Goal: Task Accomplishment & Management: Use online tool/utility

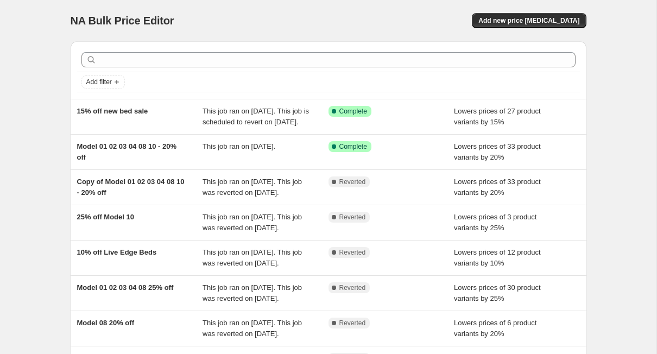
drag, startPoint x: 524, startPoint y: 21, endPoint x: 386, endPoint y: 26, distance: 138.1
click at [386, 26] on div "Add new price [MEDICAL_DATA]" at bounding box center [457, 20] width 259 height 15
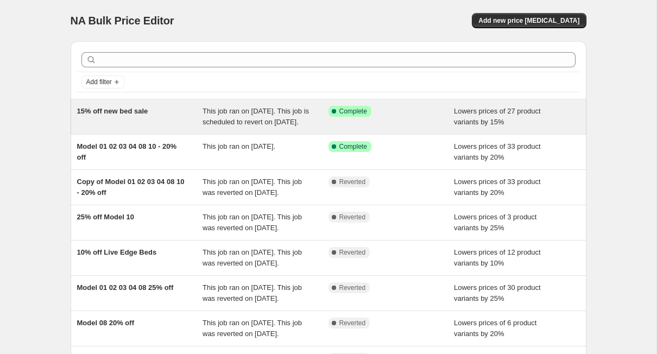
click at [282, 127] on div "This job ran on [DATE]. This job is scheduled to revert on [DATE]." at bounding box center [266, 117] width 126 height 22
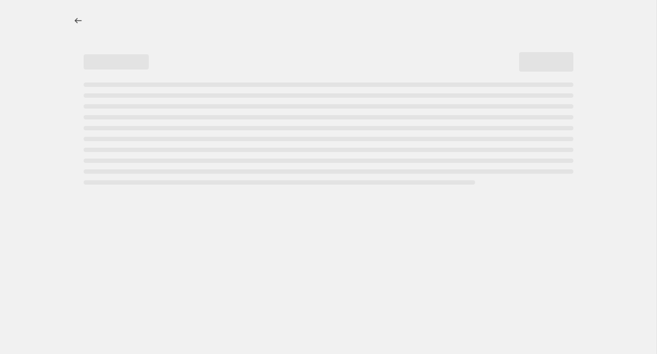
select select "percentage"
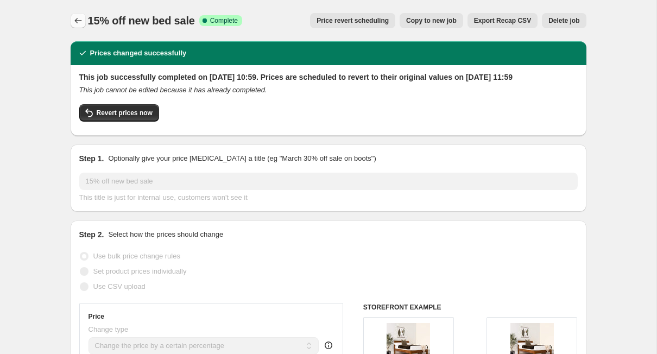
click at [77, 26] on icon "Price change jobs" at bounding box center [78, 20] width 11 height 11
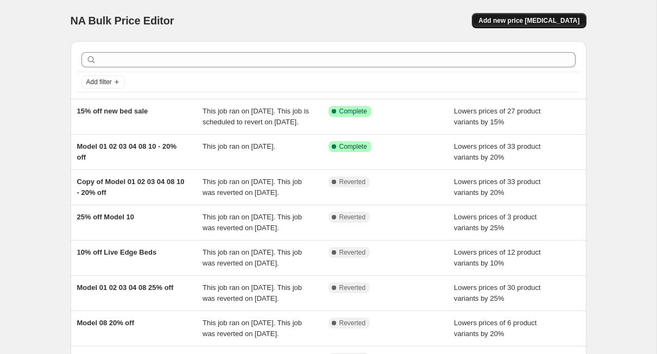
click at [500, 17] on span "Add new price [MEDICAL_DATA]" at bounding box center [529, 20] width 101 height 9
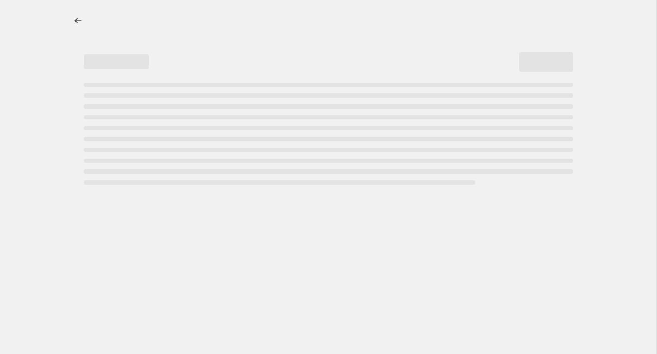
select select "percentage"
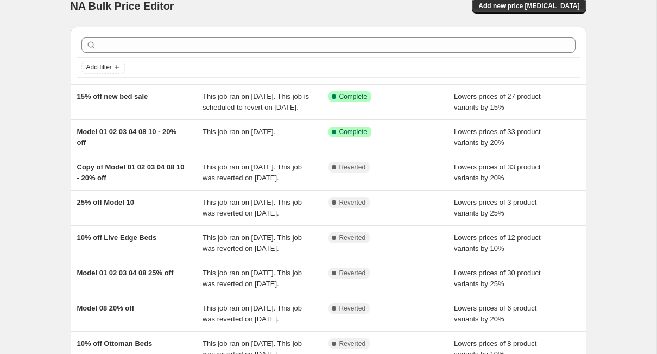
scroll to position [16, 0]
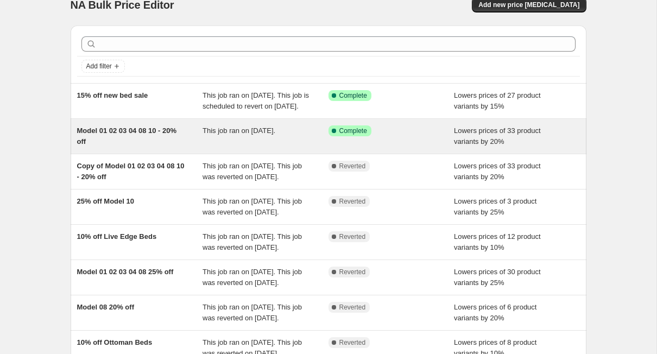
click at [347, 147] on div "Success Complete Complete" at bounding box center [392, 136] width 126 height 22
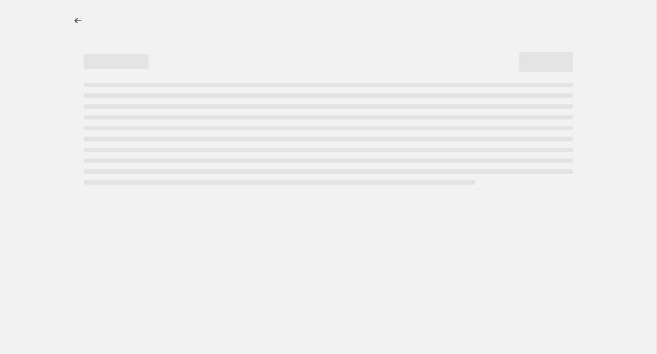
select select "percentage"
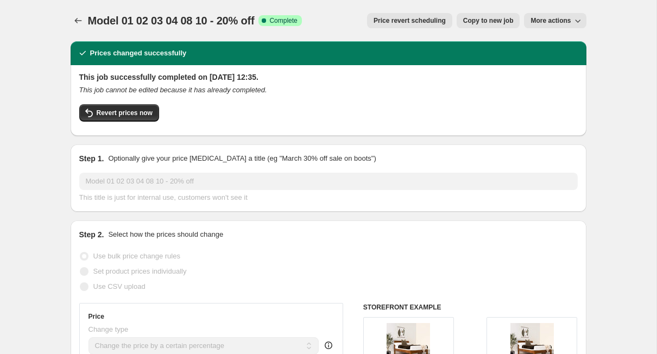
click at [413, 20] on span "Price revert scheduling" at bounding box center [410, 20] width 72 height 9
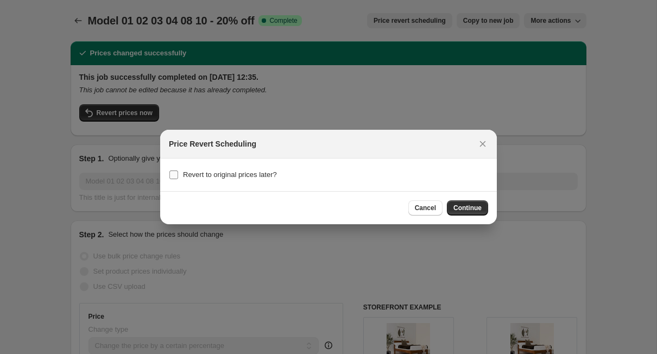
click at [175, 175] on input "Revert to original prices later?" at bounding box center [173, 175] width 9 height 9
checkbox input "true"
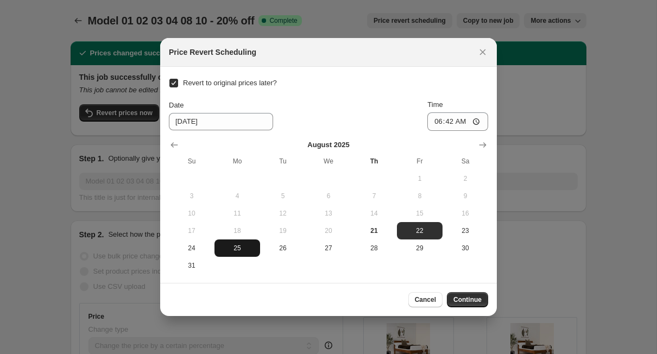
click at [235, 249] on span "25" at bounding box center [237, 248] width 37 height 9
type input "[DATE]"
click at [467, 301] on span "Continue" at bounding box center [468, 300] width 28 height 9
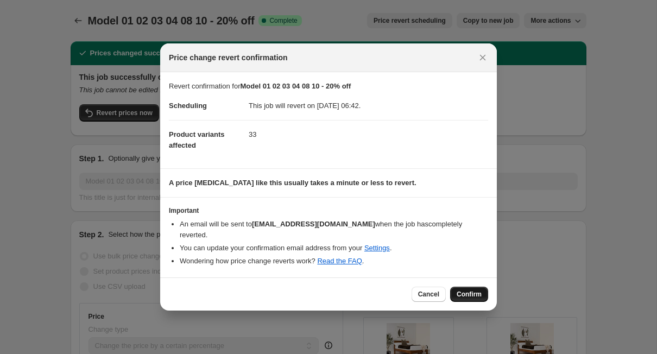
click at [464, 295] on span "Confirm" at bounding box center [469, 294] width 25 height 9
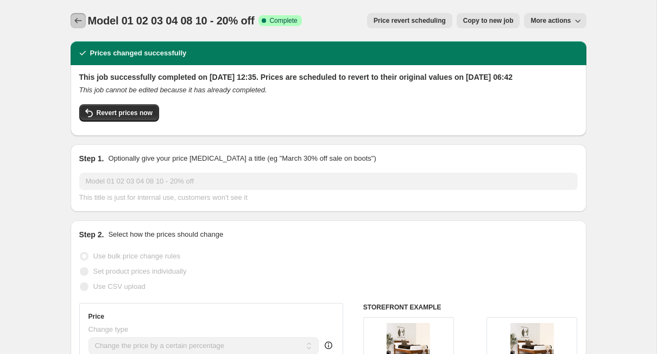
click at [78, 23] on icon "Price change jobs" at bounding box center [78, 20] width 11 height 11
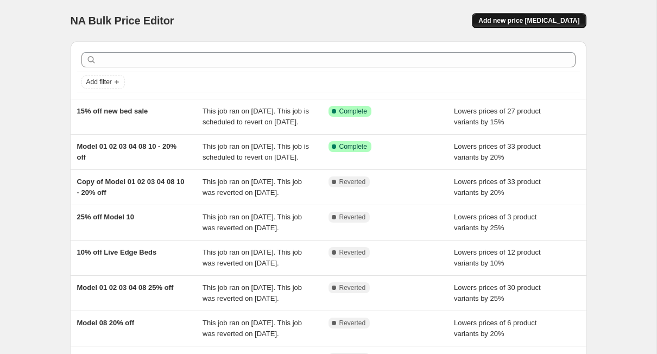
click at [521, 23] on span "Add new price [MEDICAL_DATA]" at bounding box center [529, 20] width 101 height 9
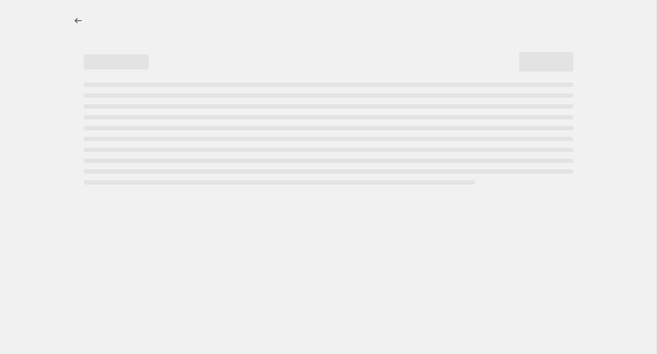
select select "percentage"
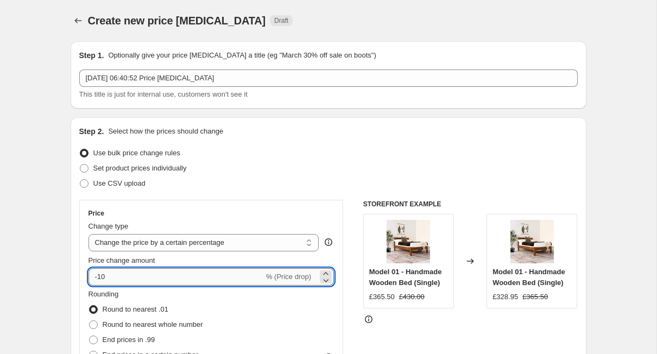
click at [134, 281] on input "-10" at bounding box center [176, 276] width 175 height 17
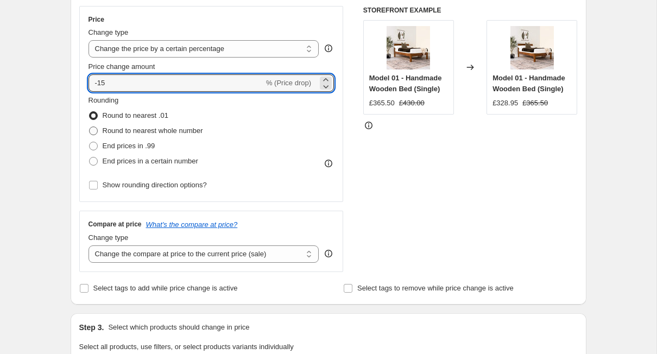
scroll to position [195, 0]
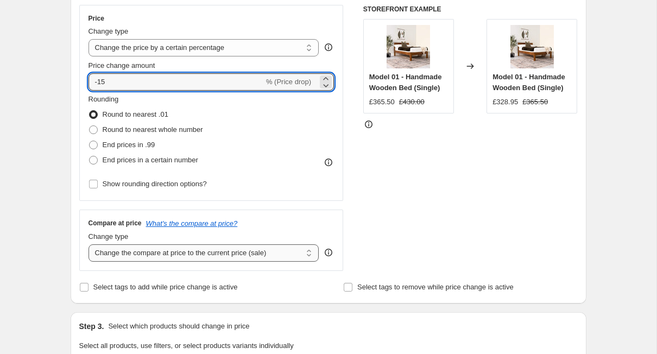
type input "-15"
click at [147, 258] on select "Change the compare at price to the current price (sale) Change the compare at p…" at bounding box center [204, 252] width 231 height 17
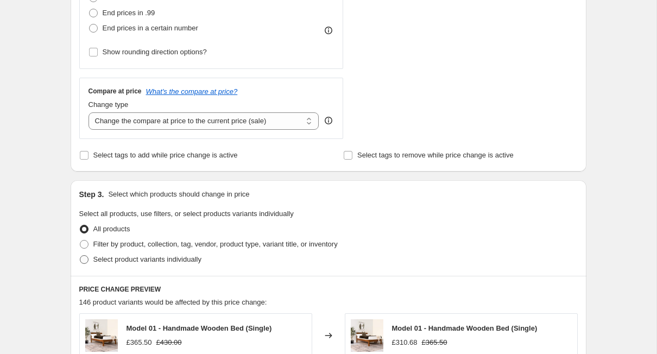
scroll to position [328, 0]
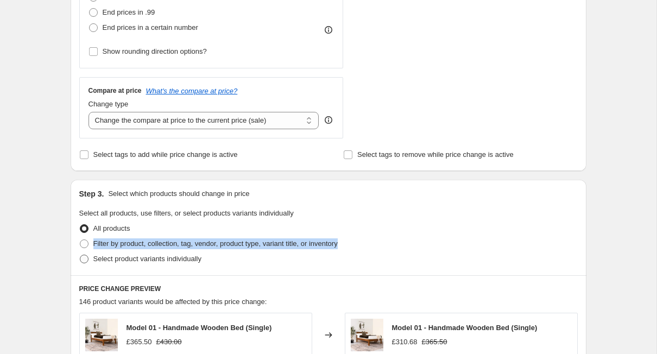
drag, startPoint x: 95, startPoint y: 246, endPoint x: 94, endPoint y: 257, distance: 10.9
click at [94, 257] on ul "All products Filter by product, collection, tag, vendor, product type, variant …" at bounding box center [328, 244] width 499 height 46
click at [94, 257] on span "Select product variants individually" at bounding box center [147, 259] width 108 height 8
click at [80, 255] on input "Select product variants individually" at bounding box center [80, 255] width 1 height 1
radio input "true"
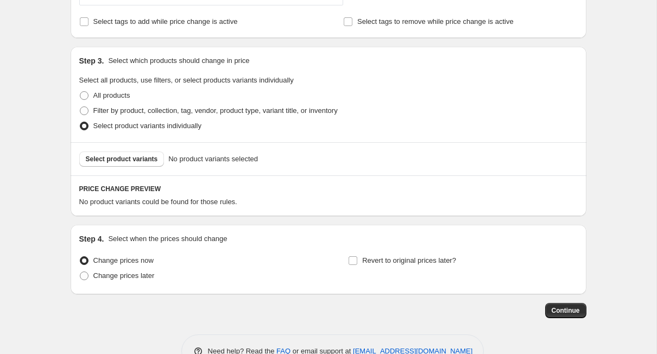
scroll to position [464, 0]
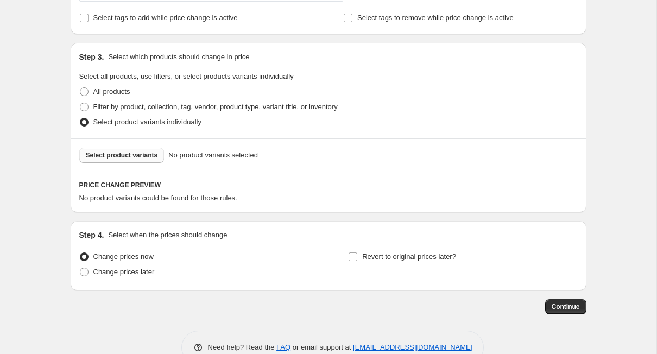
click at [146, 160] on button "Select product variants" at bounding box center [121, 155] width 85 height 15
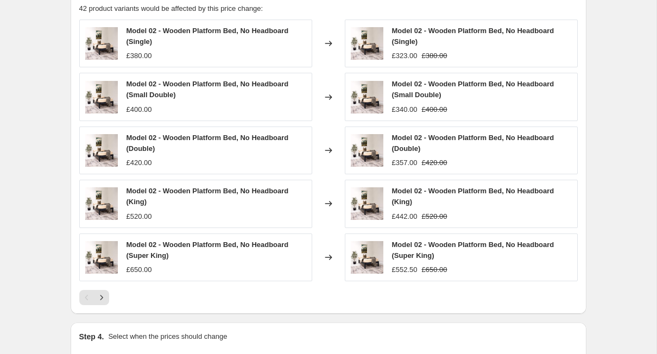
scroll to position [782, 0]
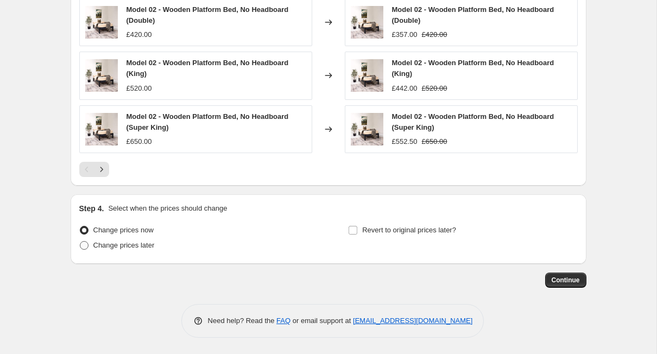
click at [99, 242] on span "Change prices later" at bounding box center [123, 245] width 61 height 8
click at [80, 242] on input "Change prices later" at bounding box center [80, 241] width 1 height 1
radio input "true"
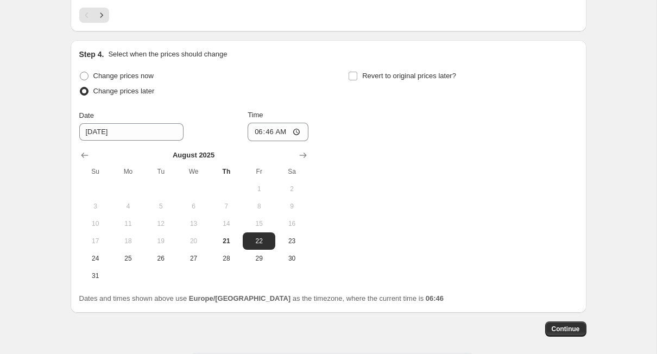
scroll to position [939, 0]
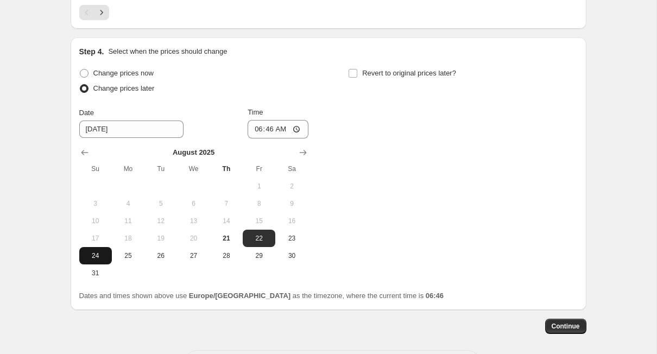
click at [98, 254] on span "24" at bounding box center [96, 256] width 24 height 9
click at [123, 253] on span "25" at bounding box center [128, 256] width 24 height 9
type input "[DATE]"
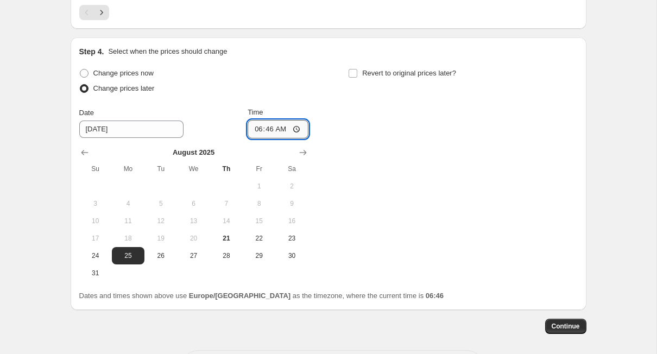
click at [280, 133] on input "06:46" at bounding box center [278, 129] width 61 height 18
click at [271, 127] on input "06:46" at bounding box center [278, 129] width 61 height 18
click at [296, 129] on input "06:46" at bounding box center [278, 129] width 61 height 18
type input "11:59"
click at [436, 225] on div "Change prices now Change prices later Date [DATE] Time 11:59 [DATE] Su Mo Tu We…" at bounding box center [328, 174] width 499 height 216
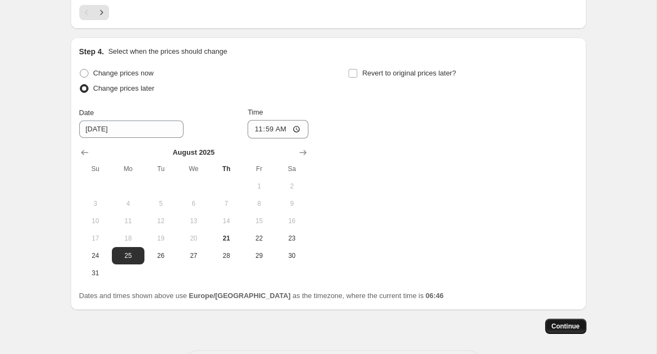
click at [568, 329] on span "Continue" at bounding box center [566, 326] width 28 height 9
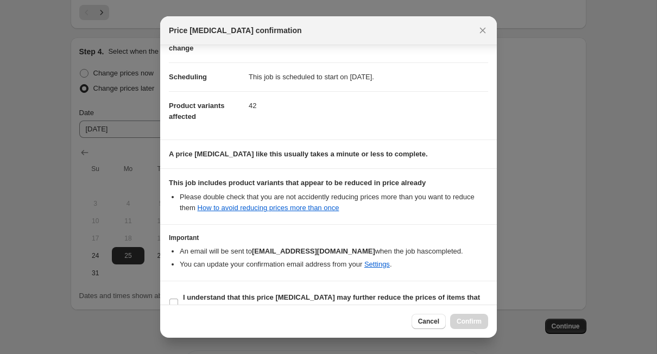
scroll to position [90, 0]
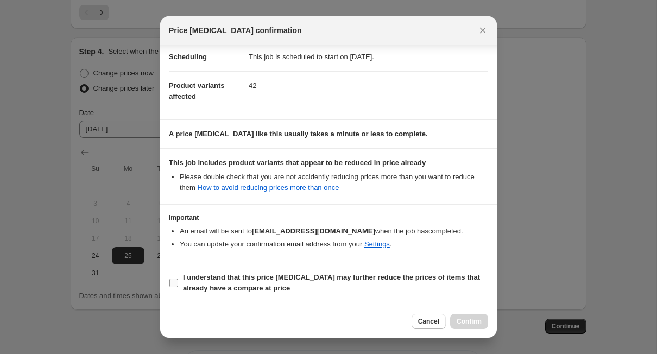
click at [173, 285] on input "I understand that this price [MEDICAL_DATA] may further reduce the prices of it…" at bounding box center [173, 283] width 9 height 9
checkbox input "true"
click at [479, 323] on span "Confirm" at bounding box center [469, 321] width 25 height 9
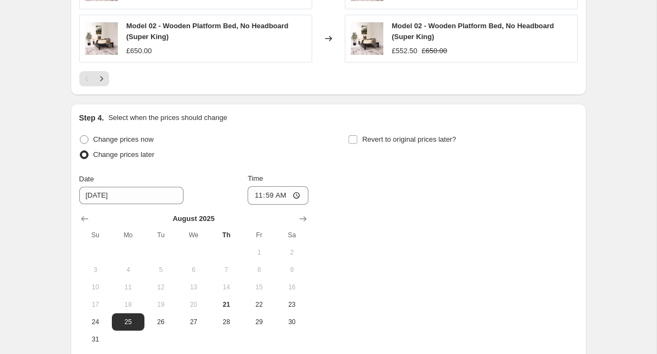
scroll to position [1052, 0]
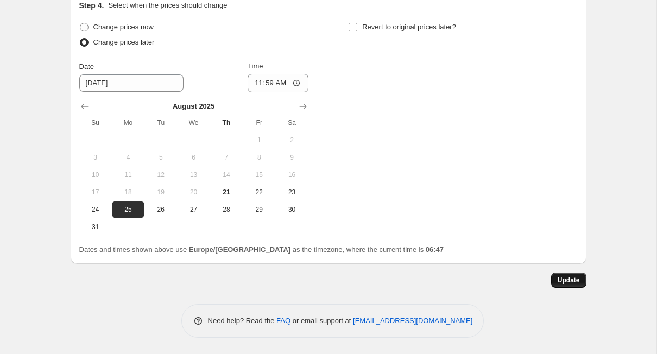
click at [568, 281] on span "Update" at bounding box center [569, 280] width 22 height 9
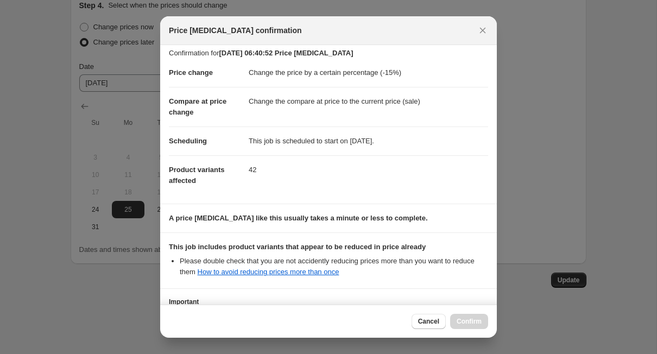
scroll to position [0, 0]
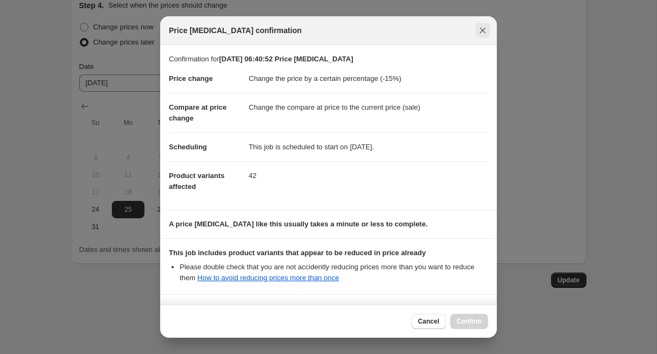
click at [486, 26] on icon "Close" at bounding box center [482, 30] width 11 height 11
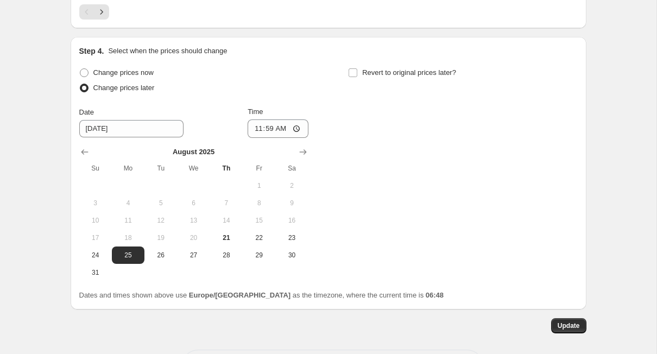
scroll to position [1004, 0]
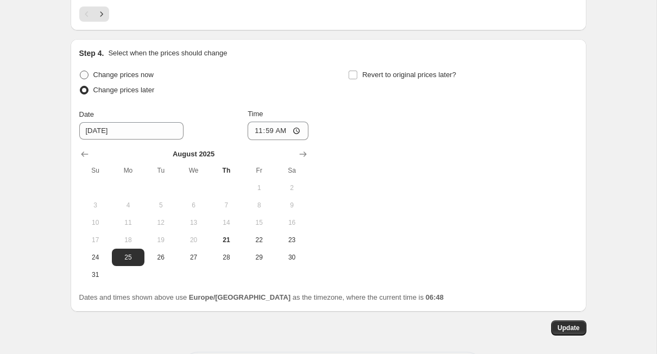
click at [83, 76] on span at bounding box center [84, 75] width 9 height 9
click at [80, 71] on input "Change prices now" at bounding box center [80, 71] width 1 height 1
radio input "true"
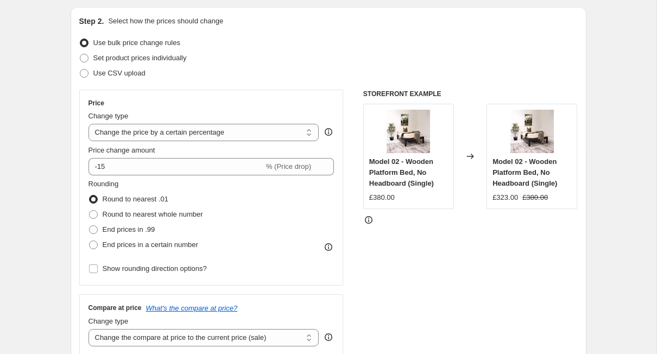
scroll to position [0, 0]
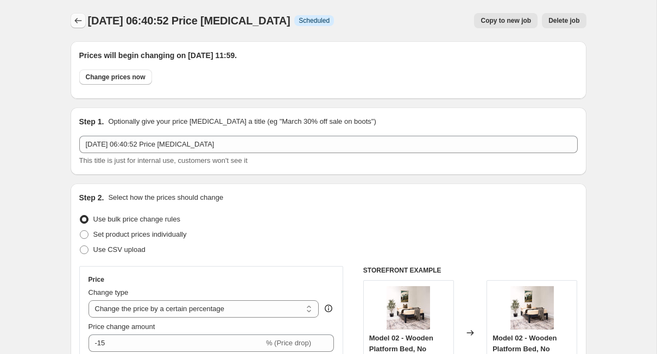
click at [83, 18] on icon "Price change jobs" at bounding box center [78, 20] width 11 height 11
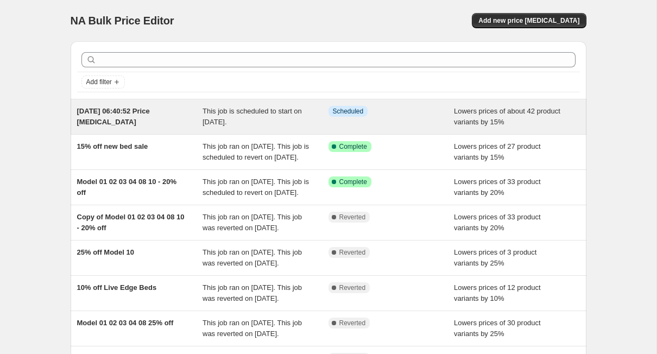
click at [175, 121] on div "[DATE] 06:40:52 Price [MEDICAL_DATA]" at bounding box center [140, 117] width 126 height 22
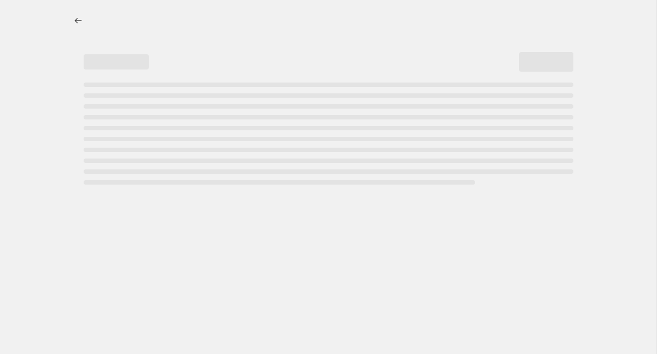
select select "percentage"
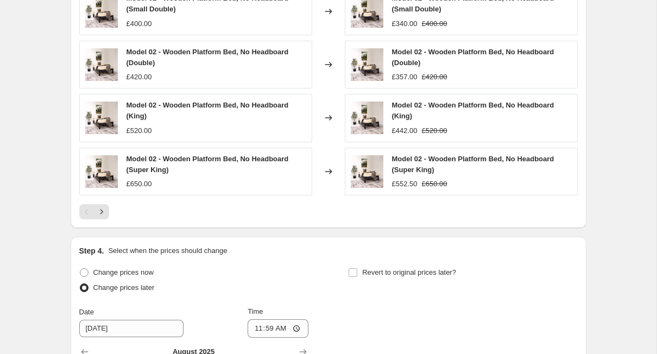
scroll to position [825, 0]
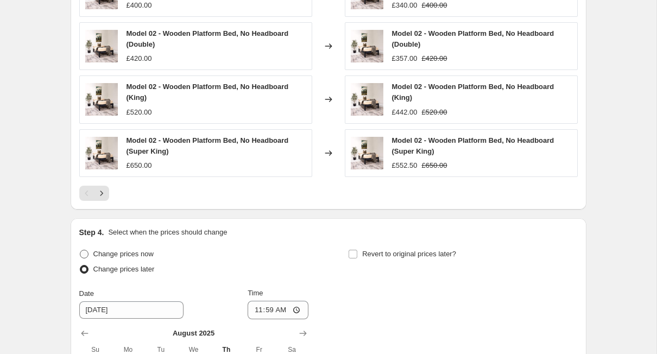
click at [84, 247] on label "Change prices now" at bounding box center [116, 254] width 74 height 15
click at [80, 250] on input "Change prices now" at bounding box center [80, 250] width 1 height 1
radio input "true"
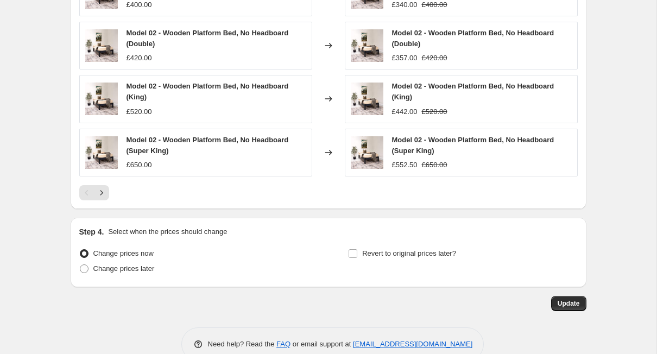
scroll to position [848, 0]
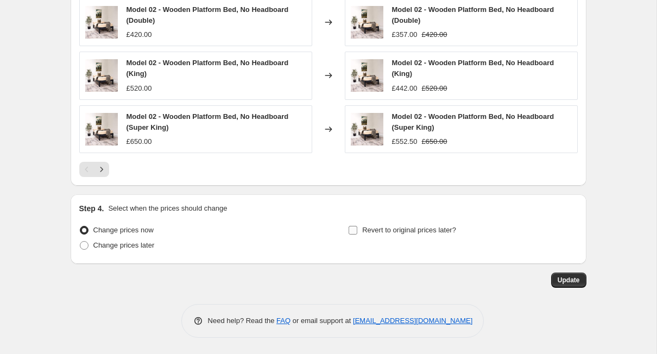
click at [355, 230] on input "Revert to original prices later?" at bounding box center [353, 230] width 9 height 9
checkbox input "true"
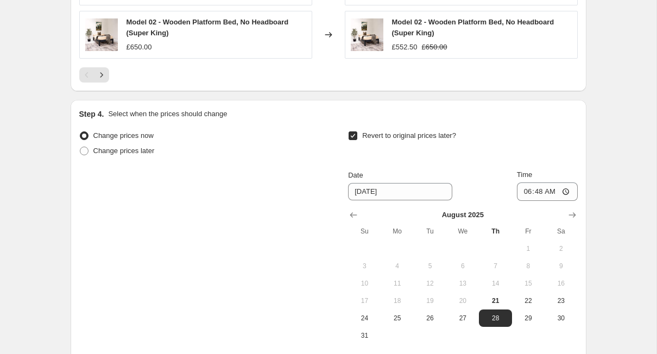
scroll to position [988, 0]
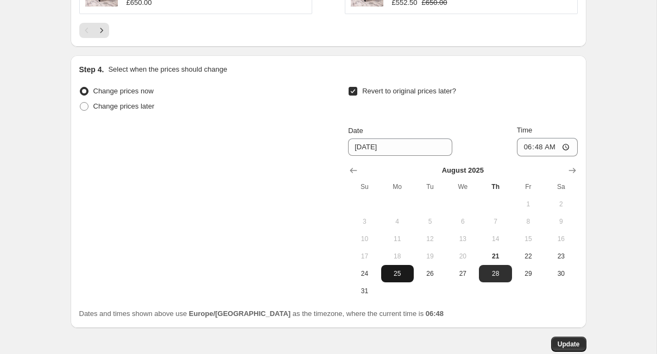
click at [399, 275] on span "25" at bounding box center [398, 273] width 24 height 9
type input "[DATE]"
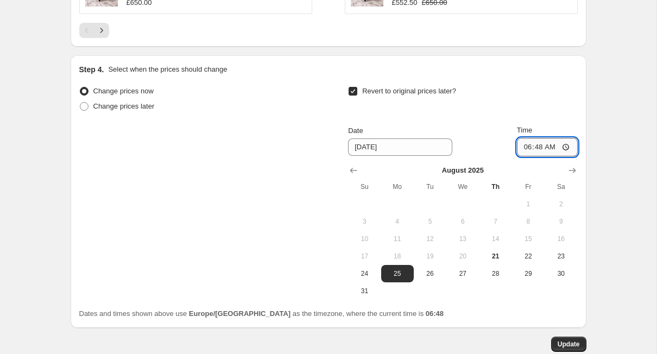
click at [565, 146] on input "06:48" at bounding box center [547, 147] width 61 height 18
type input "11:59"
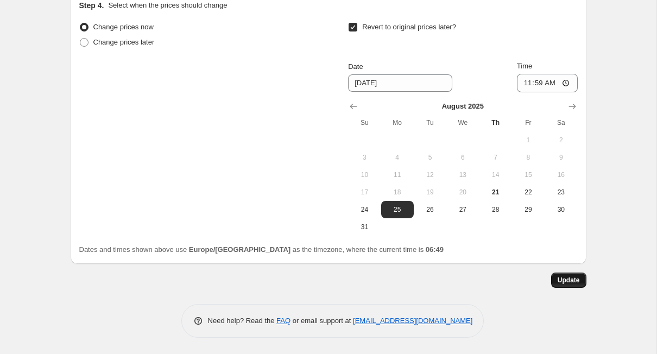
click at [575, 283] on span "Update" at bounding box center [569, 280] width 22 height 9
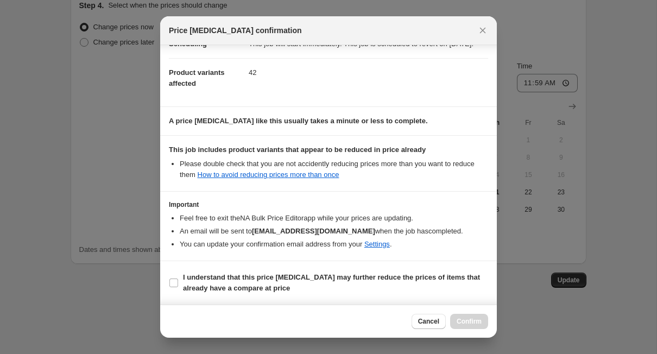
scroll to position [114, 0]
click at [173, 283] on input "I understand that this price [MEDICAL_DATA] may further reduce the prices of it…" at bounding box center [173, 283] width 9 height 9
checkbox input "true"
click at [466, 326] on button "Confirm" at bounding box center [469, 321] width 38 height 15
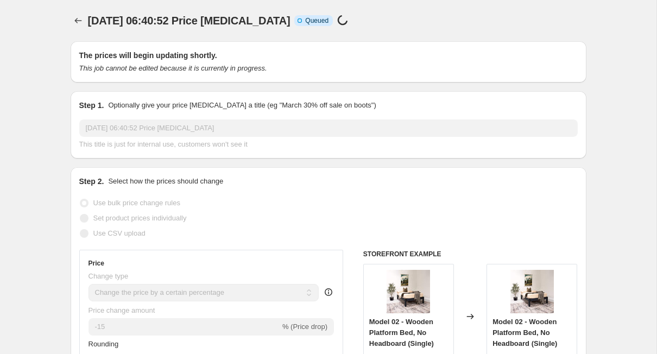
scroll to position [1011, 0]
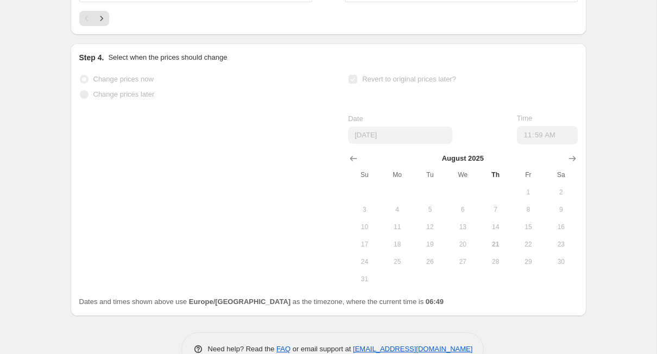
select select "percentage"
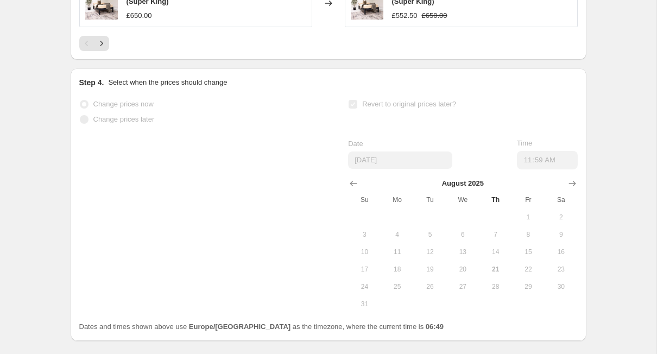
scroll to position [0, 0]
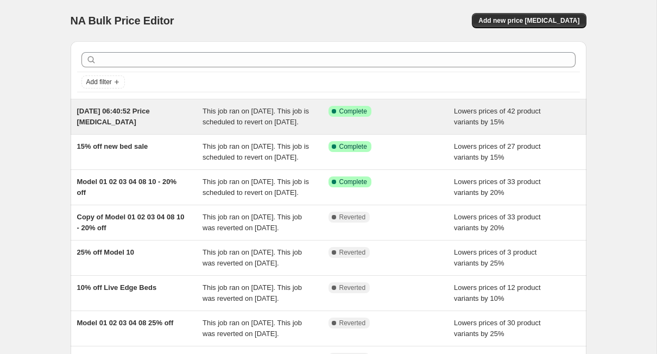
click at [167, 125] on div "[DATE] 06:40:52 Price [MEDICAL_DATA]" at bounding box center [140, 117] width 126 height 22
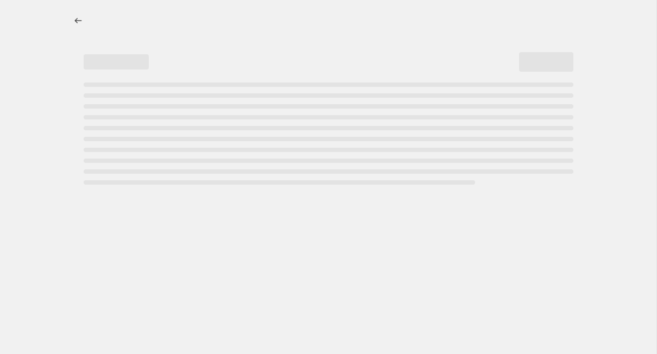
select select "percentage"
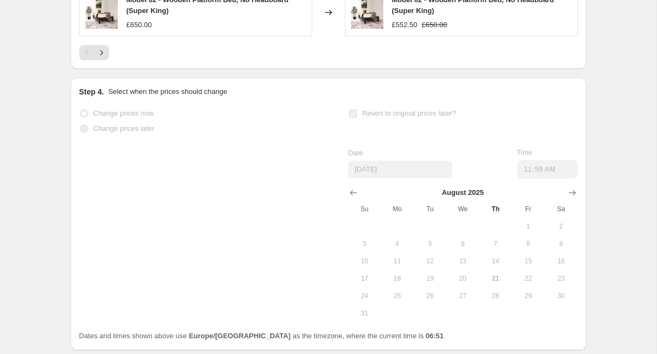
scroll to position [1003, 0]
click at [105, 58] on icon "Next" at bounding box center [101, 52] width 11 height 11
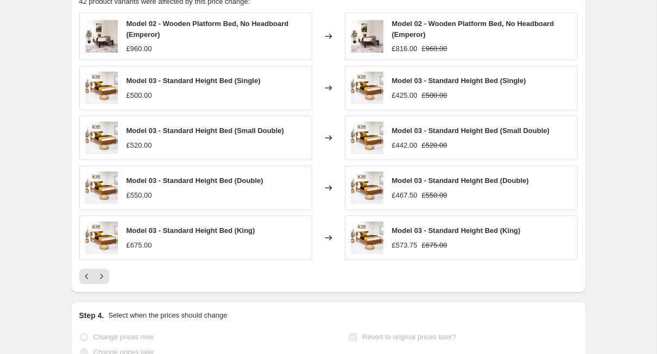
scroll to position [764, 0]
click at [103, 282] on icon "Next" at bounding box center [101, 277] width 11 height 11
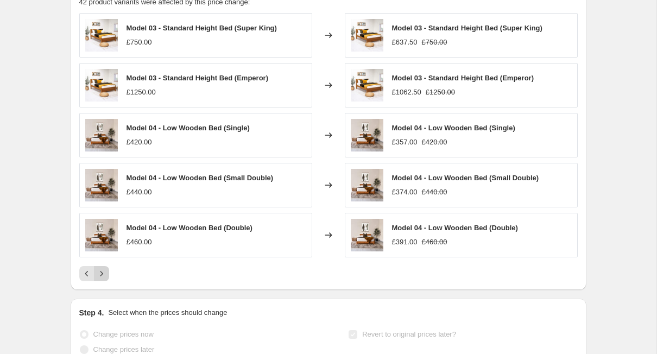
click at [103, 279] on icon "Next" at bounding box center [101, 273] width 11 height 11
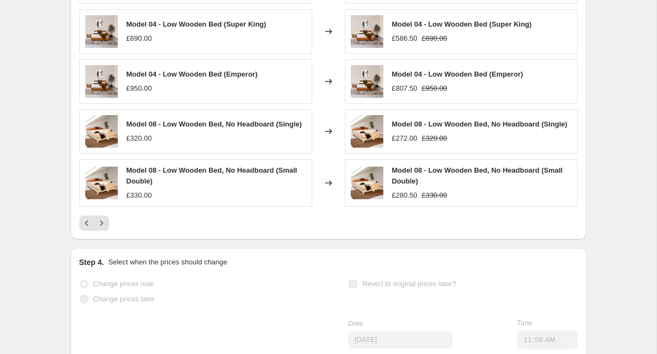
scroll to position [818, 0]
click at [105, 228] on icon "Next" at bounding box center [101, 222] width 11 height 11
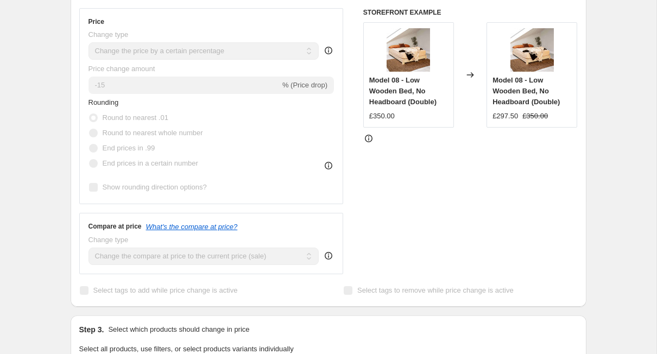
scroll to position [0, 0]
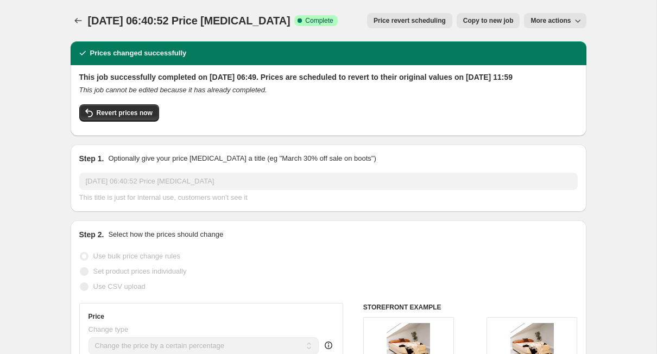
click at [581, 23] on icon "button" at bounding box center [578, 20] width 11 height 11
click at [400, 44] on div "Prices changed successfully" at bounding box center [329, 53] width 516 height 24
click at [129, 117] on span "Revert prices now" at bounding box center [125, 113] width 56 height 9
checkbox input "false"
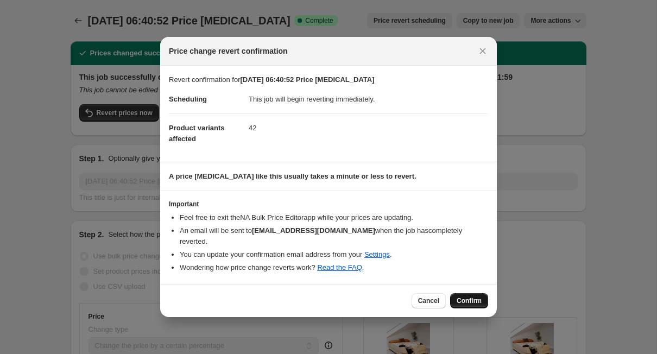
click at [476, 303] on span "Confirm" at bounding box center [469, 301] width 25 height 9
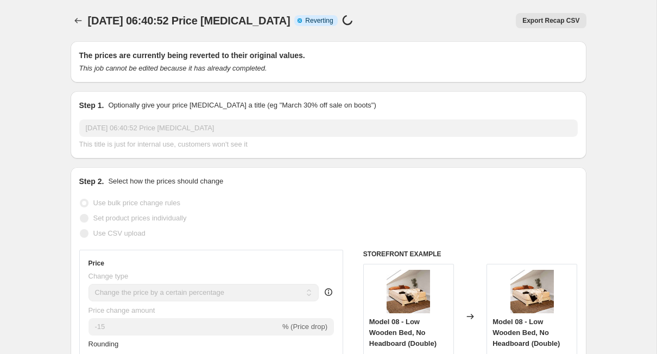
select select "percentage"
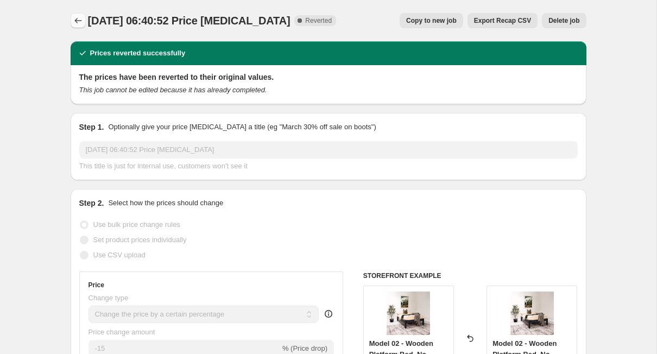
click at [72, 19] on button "Price change jobs" at bounding box center [78, 20] width 15 height 15
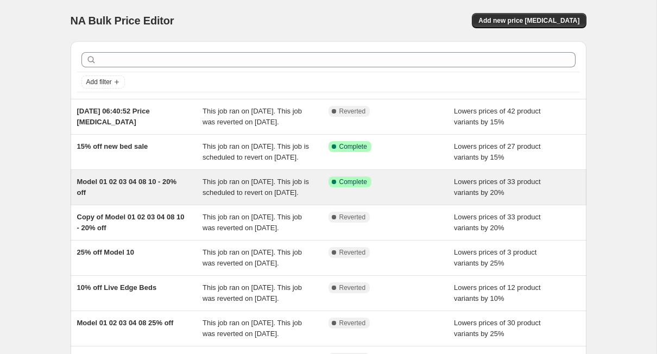
click at [196, 198] on div "Model 01 02 03 04 08 10 - 20% off" at bounding box center [140, 188] width 126 height 22
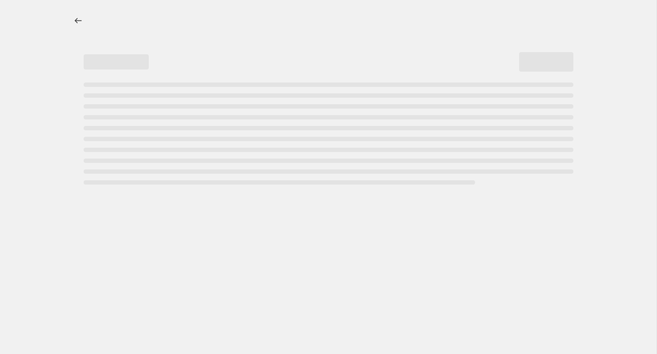
select select "percentage"
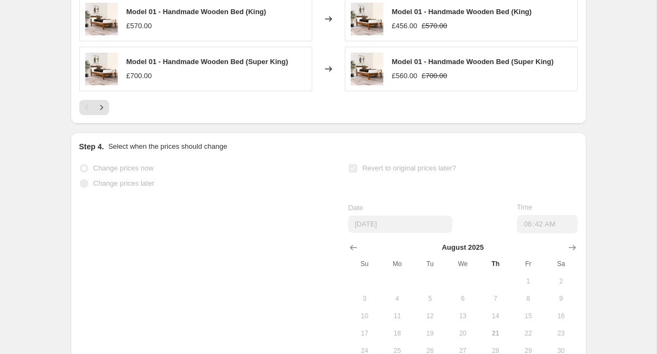
scroll to position [1121, 0]
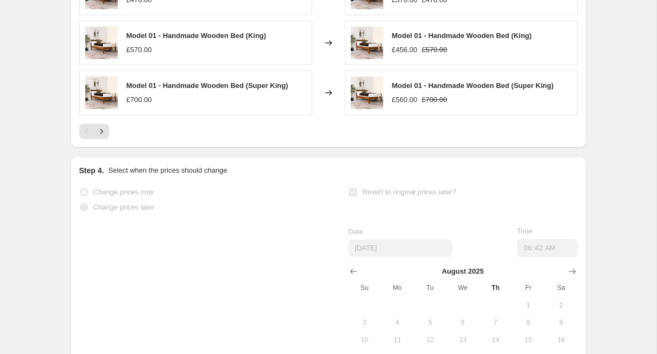
click at [108, 139] on div "Pagination" at bounding box center [101, 131] width 15 height 15
click at [107, 139] on button "Next" at bounding box center [101, 131] width 15 height 15
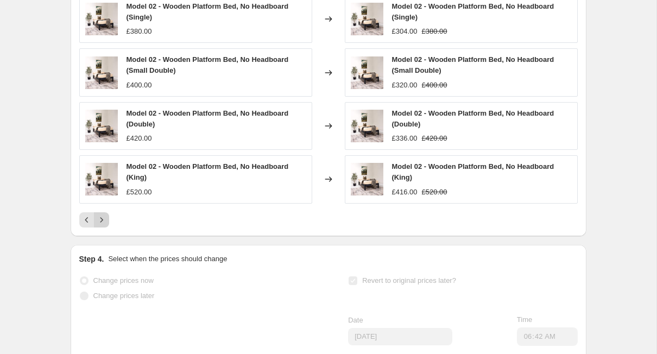
scroll to position [1046, 0]
click at [105, 226] on icon "Next" at bounding box center [101, 220] width 11 height 11
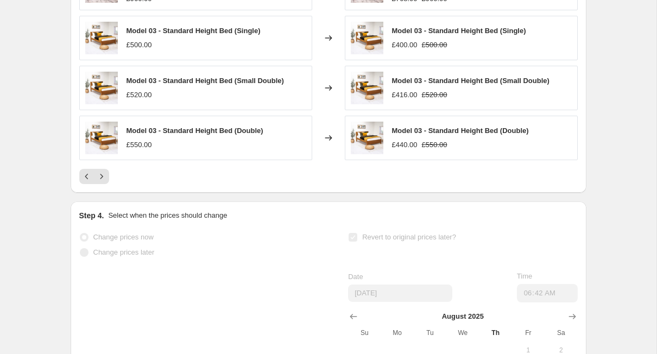
scroll to position [1145, 0]
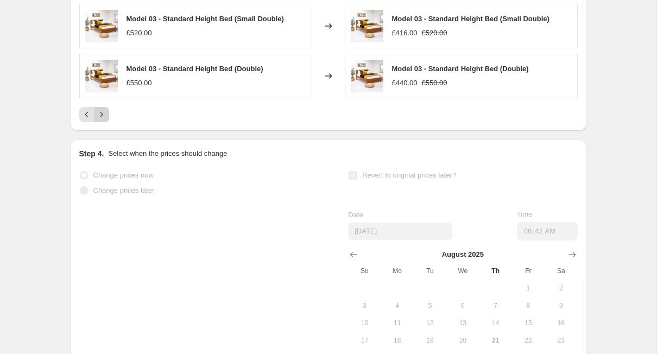
click at [105, 120] on icon "Next" at bounding box center [101, 114] width 11 height 11
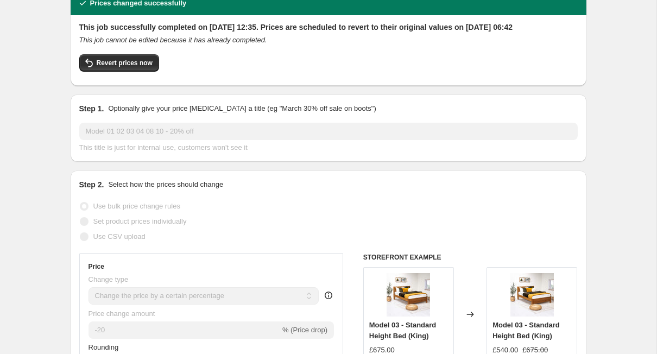
scroll to position [0, 0]
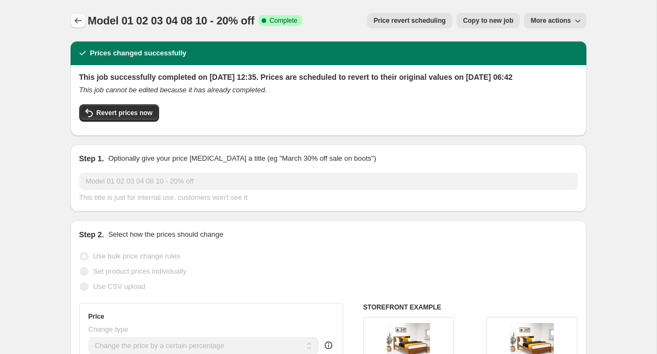
click at [76, 18] on icon "Price change jobs" at bounding box center [78, 20] width 11 height 11
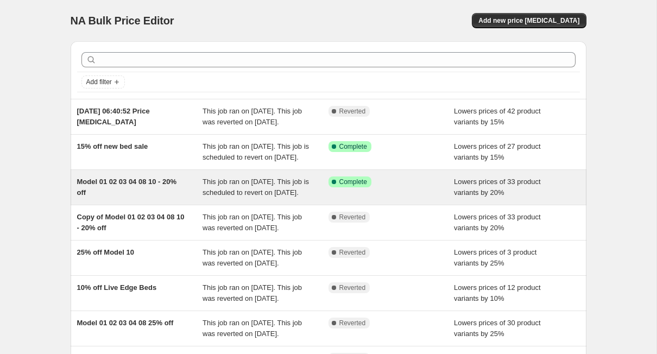
click at [175, 198] on div "Model 01 02 03 04 08 10 - 20% off" at bounding box center [140, 188] width 126 height 22
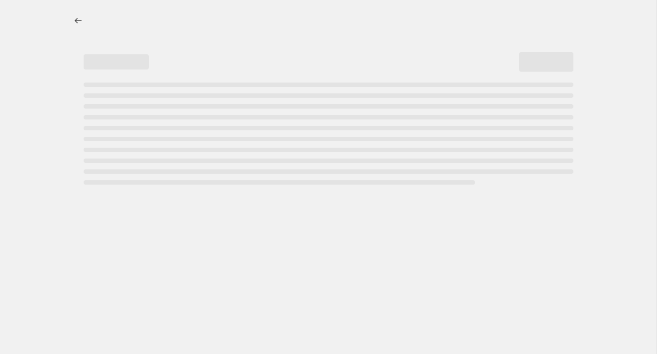
select select "percentage"
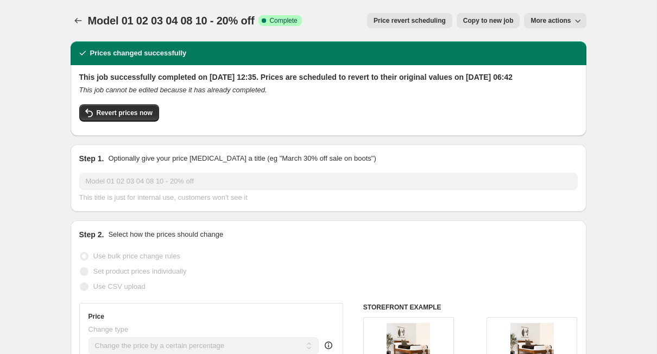
click at [581, 24] on icon "button" at bounding box center [578, 20] width 11 height 11
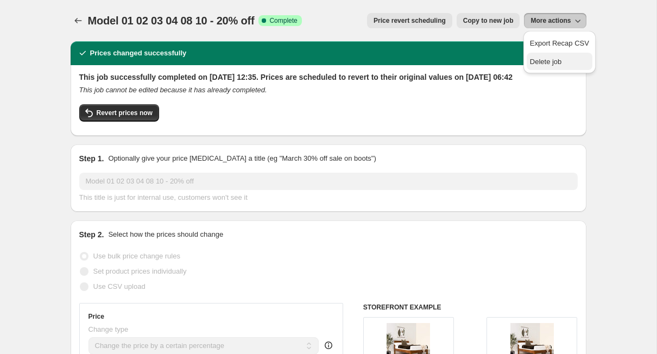
click at [557, 59] on span "Delete job" at bounding box center [546, 62] width 32 height 8
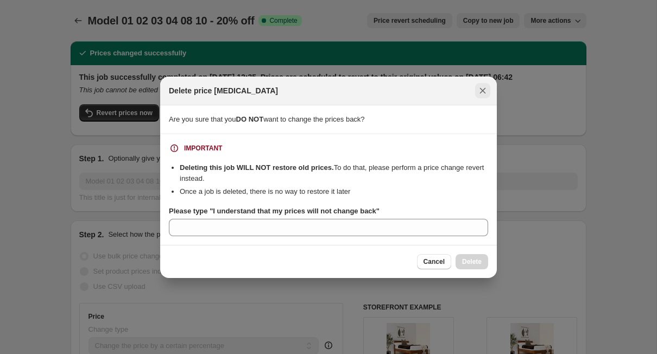
click at [484, 89] on icon "Close" at bounding box center [483, 90] width 6 height 6
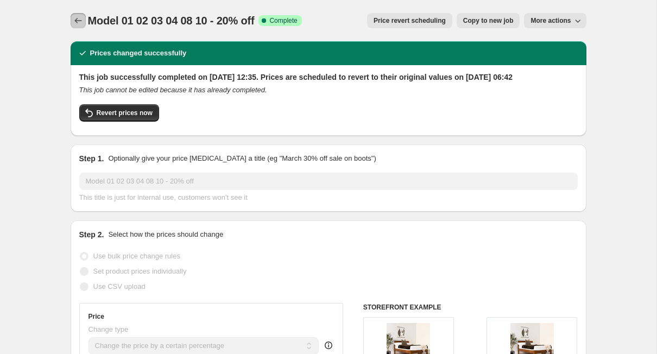
click at [82, 22] on icon "Price change jobs" at bounding box center [78, 20] width 11 height 11
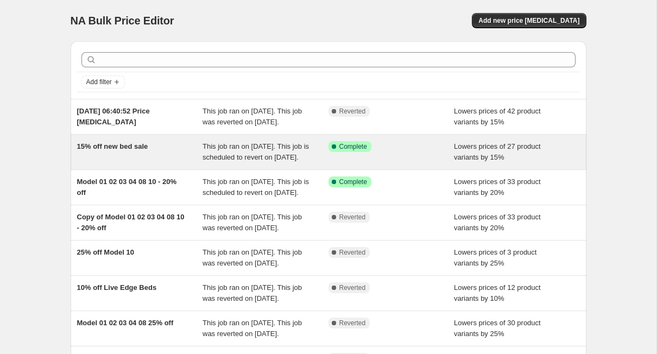
click at [174, 163] on div "15% off new bed sale" at bounding box center [140, 152] width 126 height 22
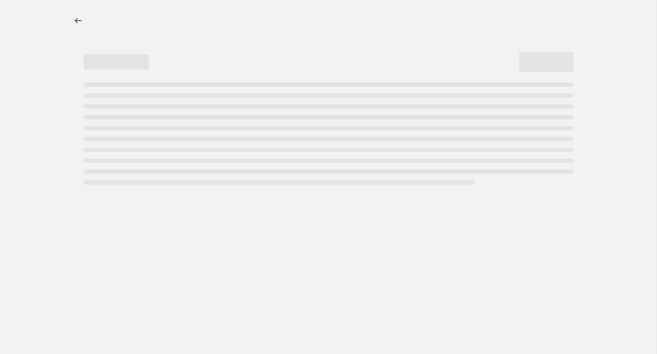
select select "percentage"
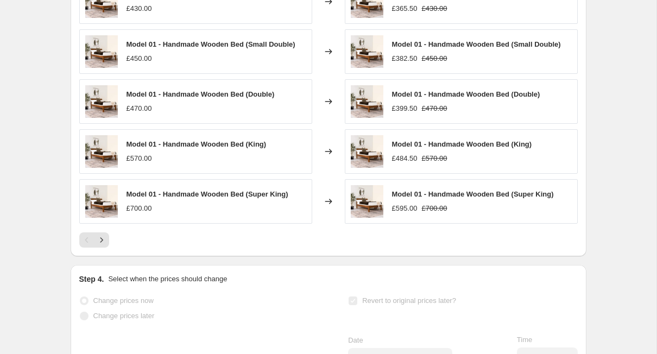
scroll to position [831, 0]
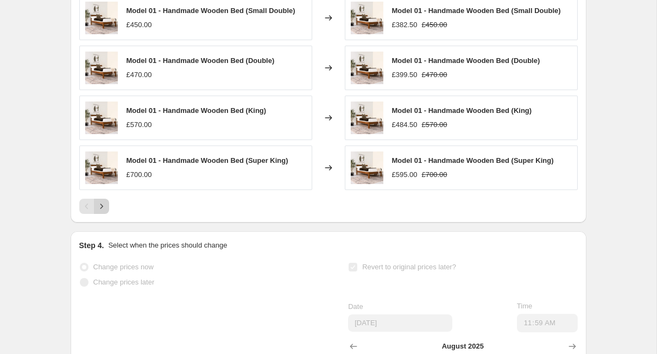
click at [102, 212] on icon "Next" at bounding box center [101, 206] width 11 height 11
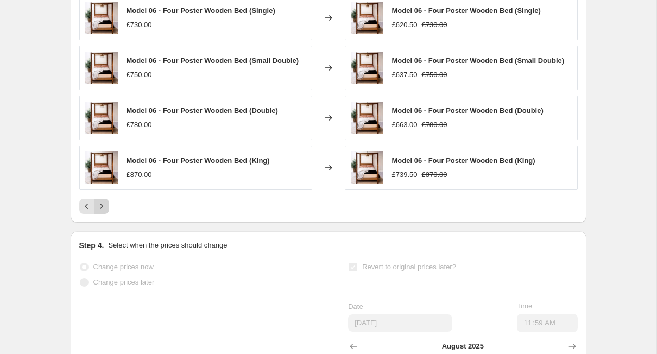
click at [102, 212] on icon "Next" at bounding box center [101, 206] width 11 height 11
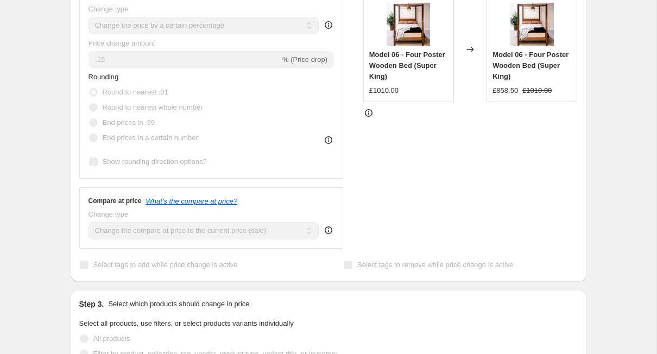
scroll to position [0, 0]
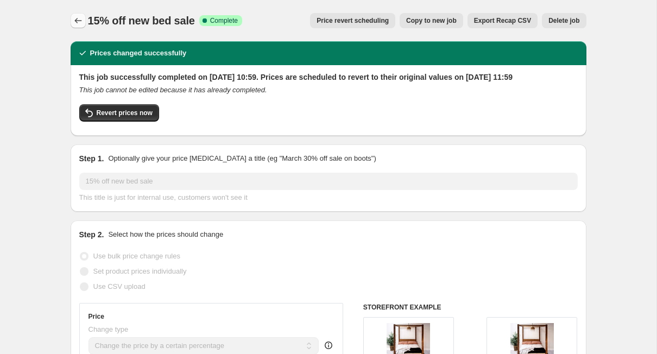
click at [78, 26] on button "Price change jobs" at bounding box center [78, 20] width 15 height 15
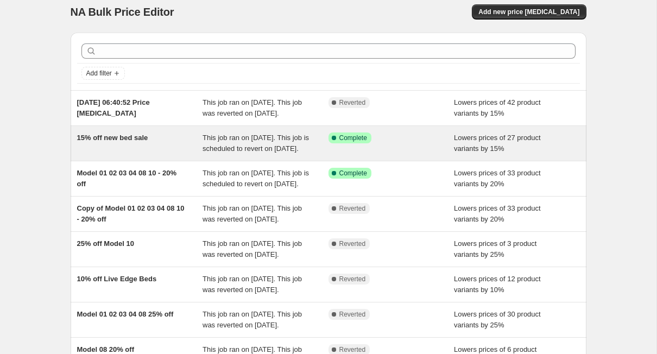
scroll to position [9, 0]
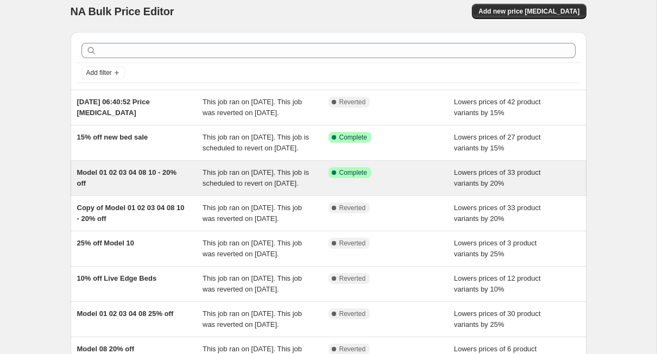
click at [189, 189] on div "Model 01 02 03 04 08 10 - 20% off" at bounding box center [140, 178] width 126 height 22
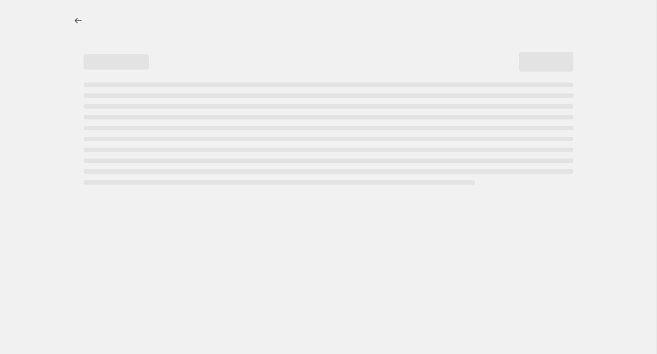
select select "percentage"
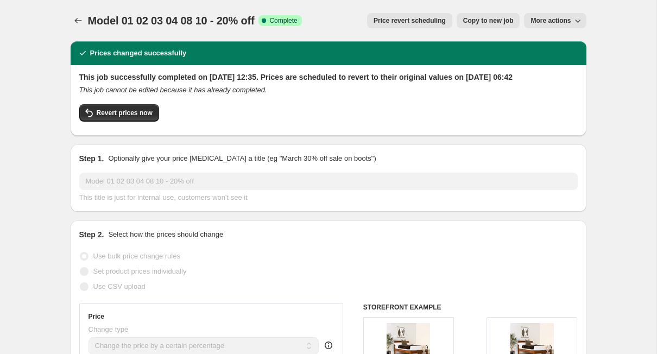
click at [575, 17] on icon "button" at bounding box center [578, 20] width 11 height 11
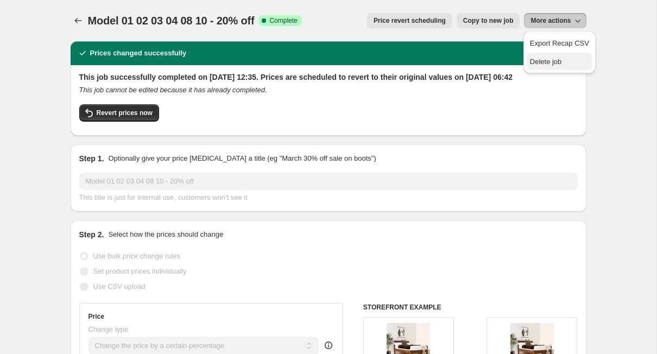
click at [544, 58] on span "Delete job" at bounding box center [546, 62] width 32 height 8
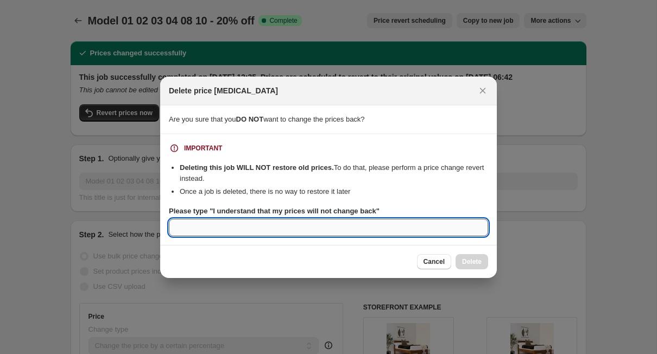
click at [223, 227] on input "Please type "I understand that my prices will not change back"" at bounding box center [328, 227] width 319 height 17
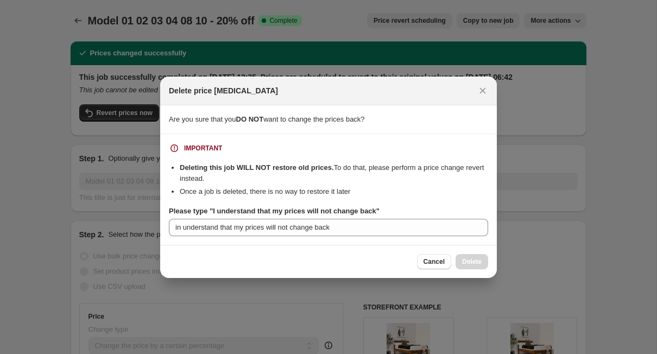
click at [330, 251] on div "Cancel Delete" at bounding box center [328, 261] width 337 height 33
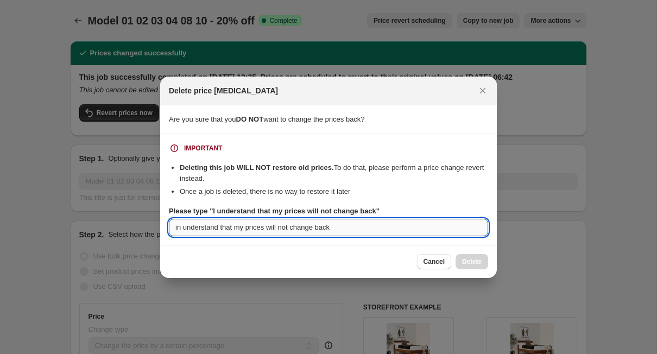
click at [405, 230] on input "in understand that my prices will not change back" at bounding box center [328, 227] width 319 height 17
click at [175, 225] on input "in understand that my prices will not change back" at bounding box center [328, 227] width 319 height 17
click at [296, 238] on section "IMPORTANT Deleting this job WILL NOT restore old prices. To do that, please per…" at bounding box center [328, 189] width 337 height 111
click at [312, 230] on input "I understand that my prices will not change back" at bounding box center [328, 227] width 319 height 17
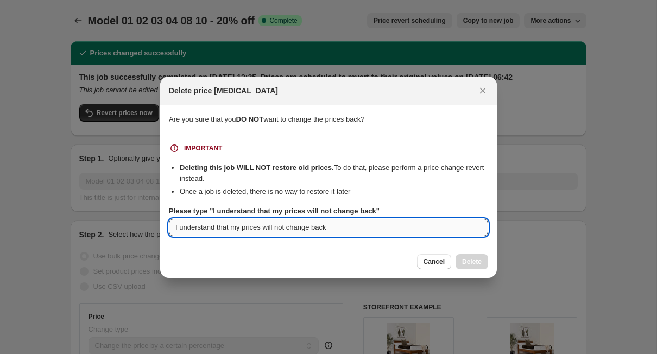
click at [372, 230] on input "I understand that my prices will not change back" at bounding box center [328, 227] width 319 height 17
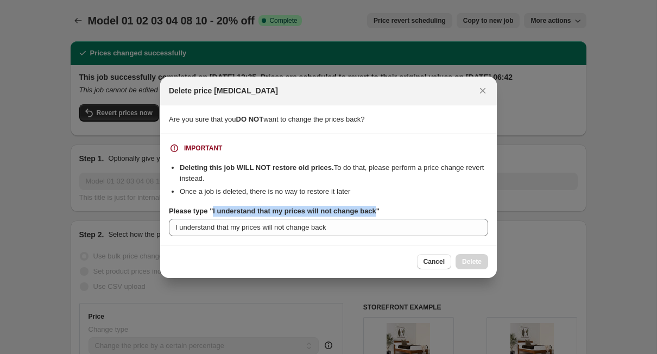
drag, startPoint x: 215, startPoint y: 209, endPoint x: 386, endPoint y: 212, distance: 171.1
click at [380, 212] on b "Please type "I understand that my prices will not change back"" at bounding box center [274, 211] width 211 height 8
copy b "I understand that my prices will not change back"
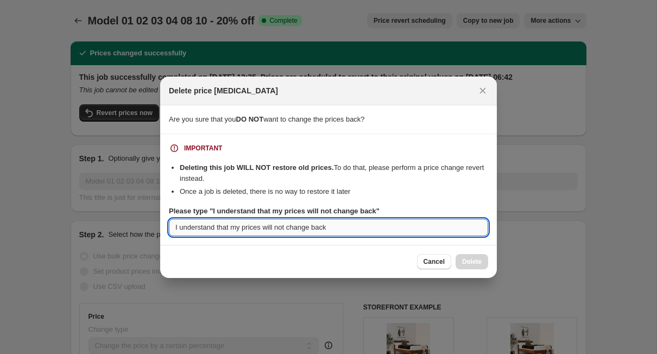
click at [234, 232] on input "I understand that my prices will not change back" at bounding box center [328, 227] width 319 height 17
paste input ":rgb:"
type input "I understand that my prices will not change back"
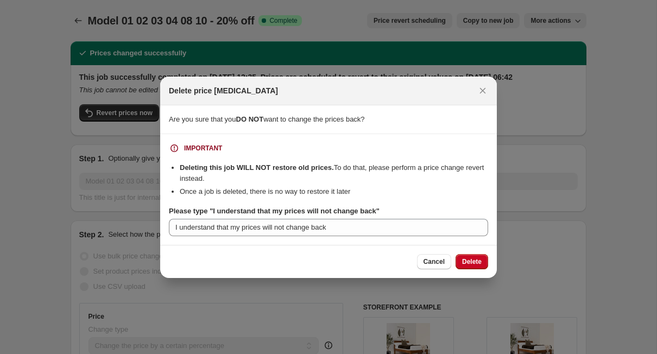
click at [252, 254] on div "Cancel Delete" at bounding box center [328, 261] width 319 height 15
click at [474, 265] on span "Delete" at bounding box center [472, 261] width 20 height 9
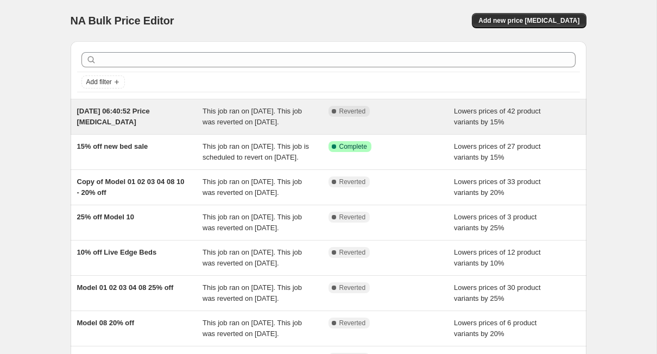
click at [381, 127] on div "Complete Reverted" at bounding box center [392, 117] width 126 height 22
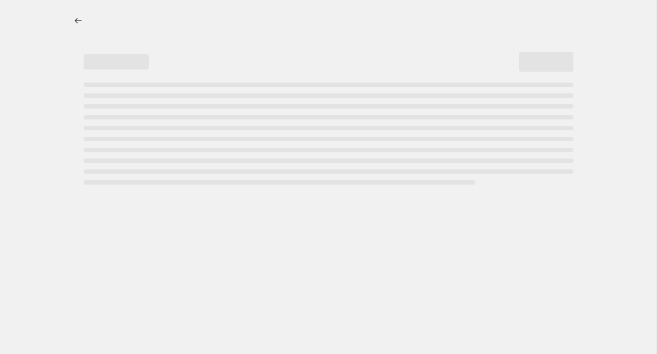
select select "percentage"
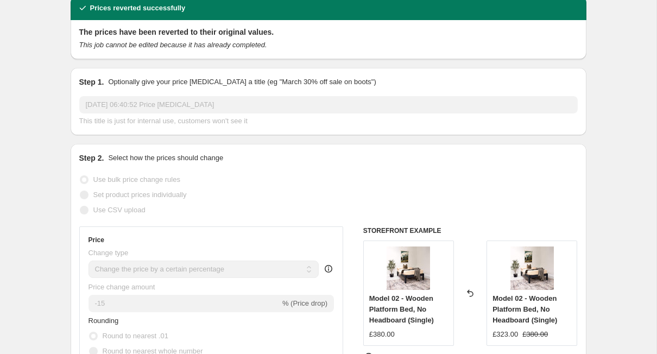
scroll to position [27, 0]
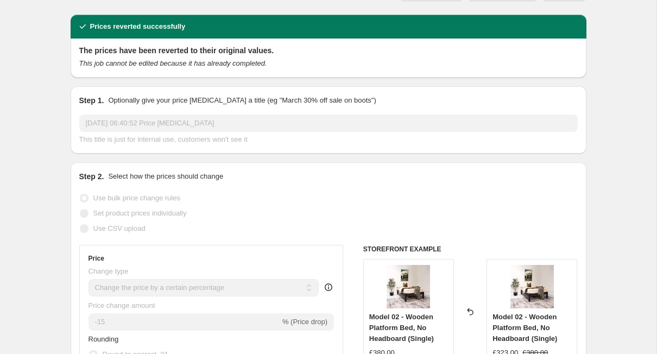
click at [124, 218] on span "Set product prices individually" at bounding box center [139, 213] width 93 height 11
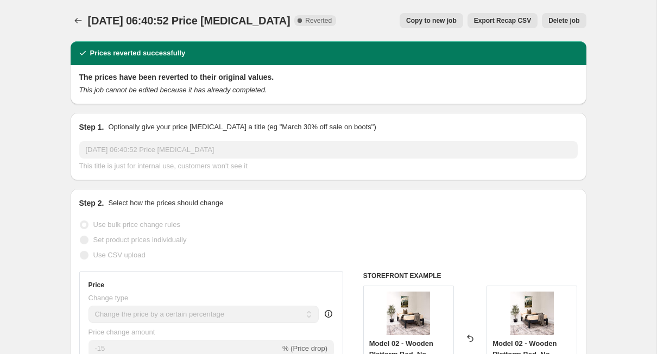
click at [448, 17] on span "Copy to new job" at bounding box center [431, 20] width 51 height 9
select select "percentage"
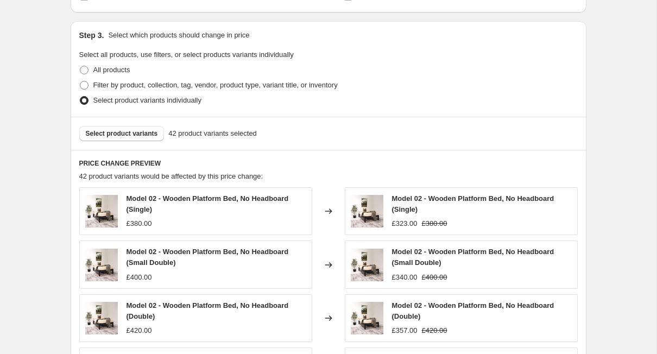
scroll to position [461, 0]
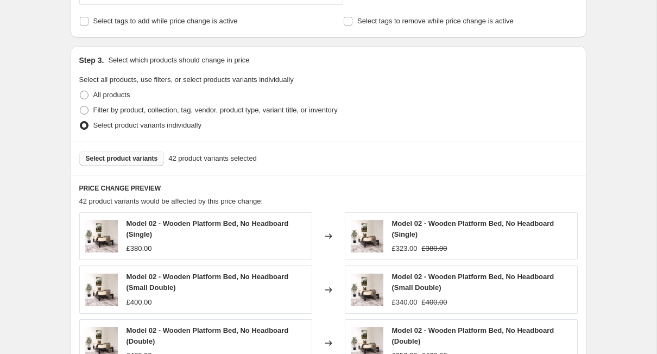
click at [120, 158] on span "Select product variants" at bounding box center [122, 158] width 72 height 9
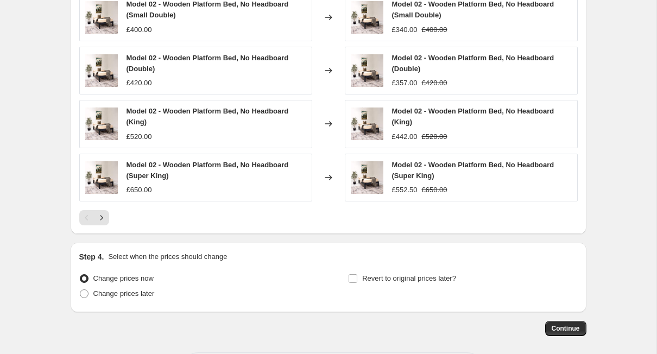
scroll to position [782, 0]
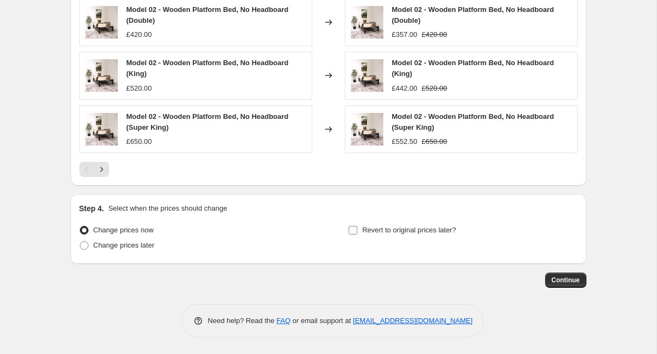
click at [354, 229] on input "Revert to original prices later?" at bounding box center [353, 230] width 9 height 9
checkbox input "true"
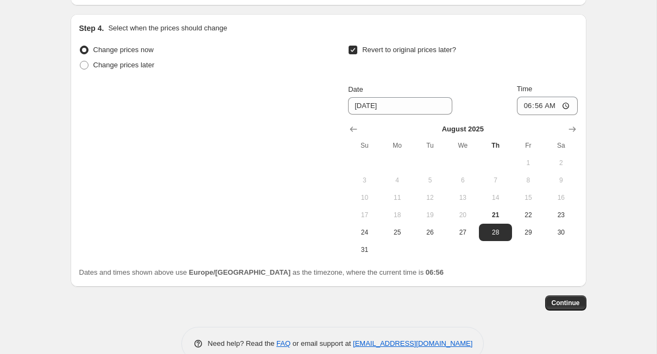
scroll to position [970, 0]
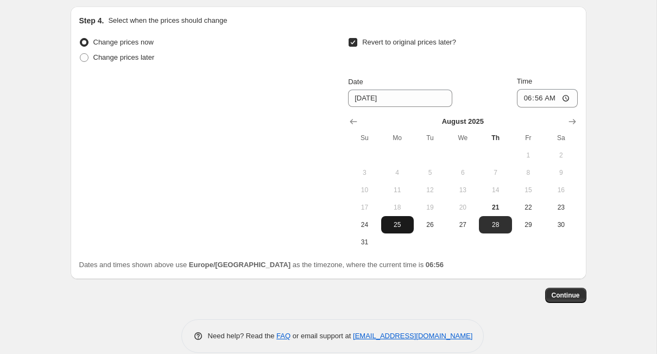
click at [403, 227] on span "25" at bounding box center [398, 225] width 24 height 9
type input "[DATE]"
click at [567, 97] on input "06:56" at bounding box center [547, 98] width 61 height 18
type input "11:59"
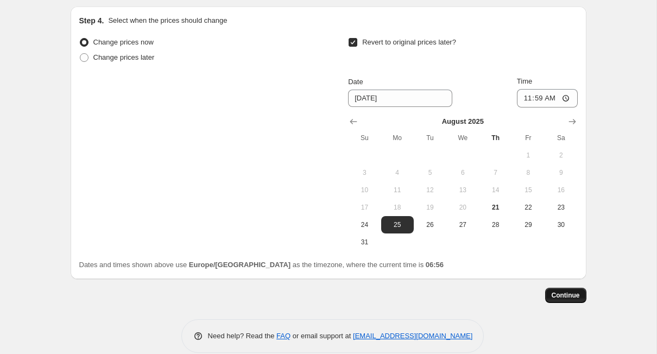
click at [566, 298] on span "Continue" at bounding box center [566, 295] width 28 height 9
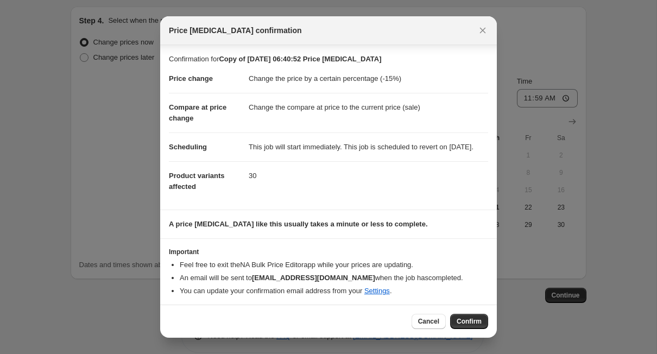
scroll to position [14, 0]
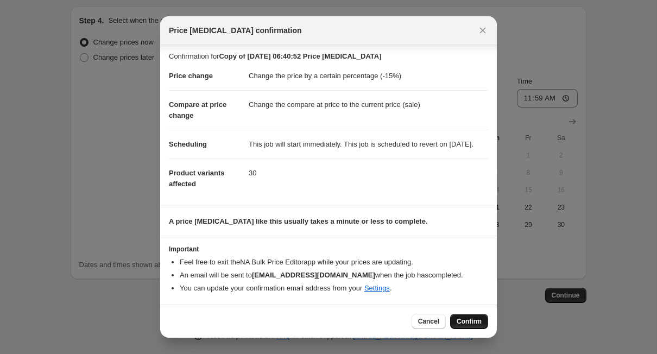
click at [464, 318] on span "Confirm" at bounding box center [469, 321] width 25 height 9
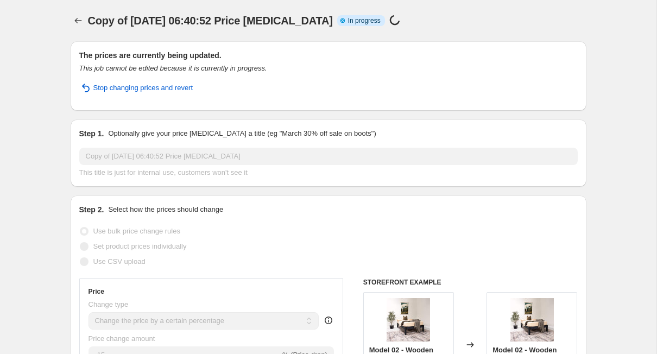
select select "percentage"
